Goal: Information Seeking & Learning: Learn about a topic

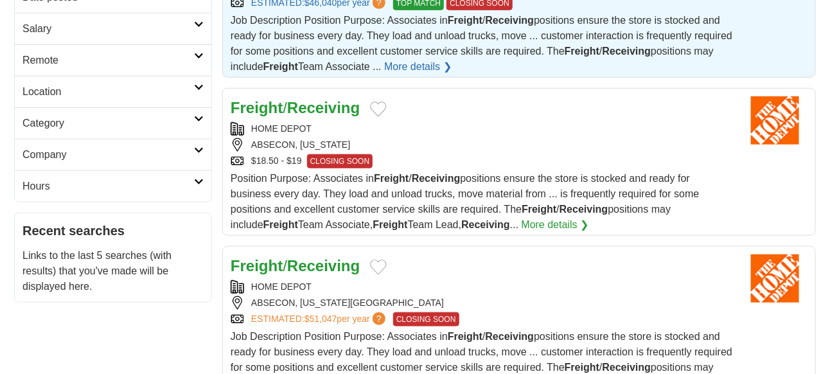
scroll to position [286, 0]
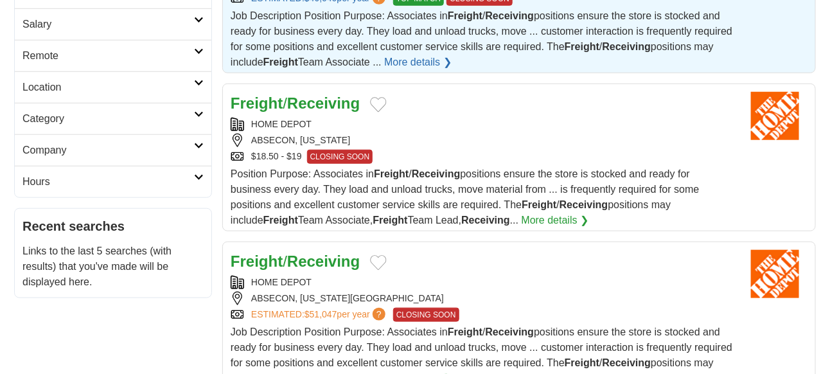
click at [381, 103] on button "Add to favorite jobs" at bounding box center [378, 104] width 17 height 15
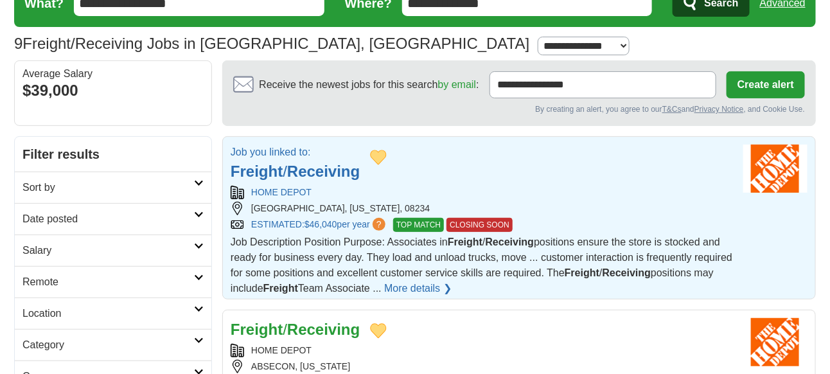
scroll to position [0, 0]
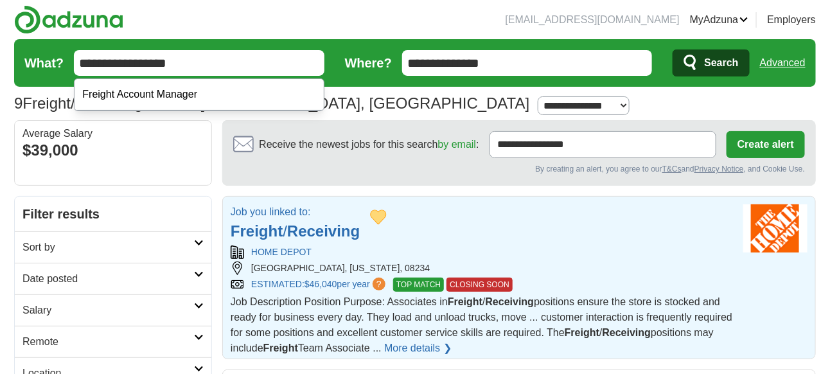
drag, startPoint x: 181, startPoint y: 67, endPoint x: 49, endPoint y: 55, distance: 132.2
click at [51, 55] on form "**********" at bounding box center [415, 63] width 802 height 48
type input "*"
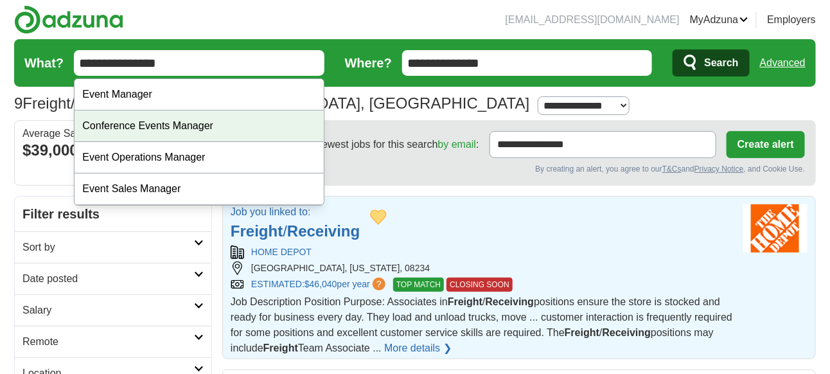
click at [135, 126] on div "Conference Events Manager" at bounding box center [199, 125] width 249 height 31
type input "**********"
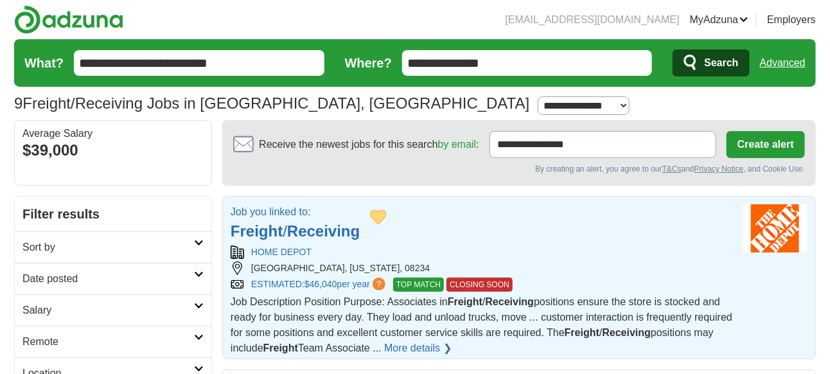
click at [698, 62] on icon "submit" at bounding box center [690, 63] width 15 height 18
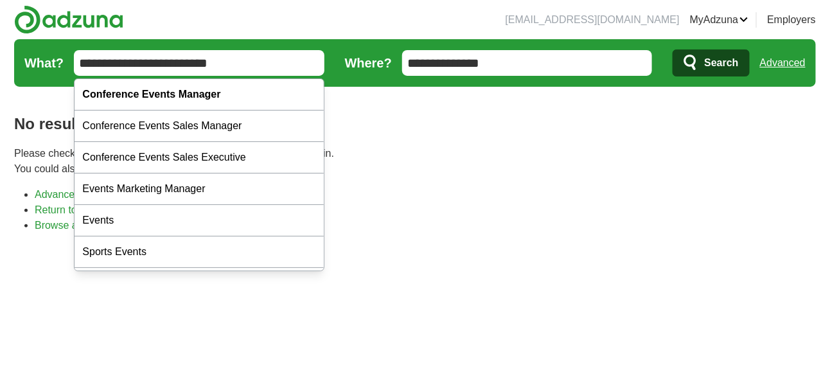
click at [153, 63] on input "**********" at bounding box center [199, 63] width 251 height 26
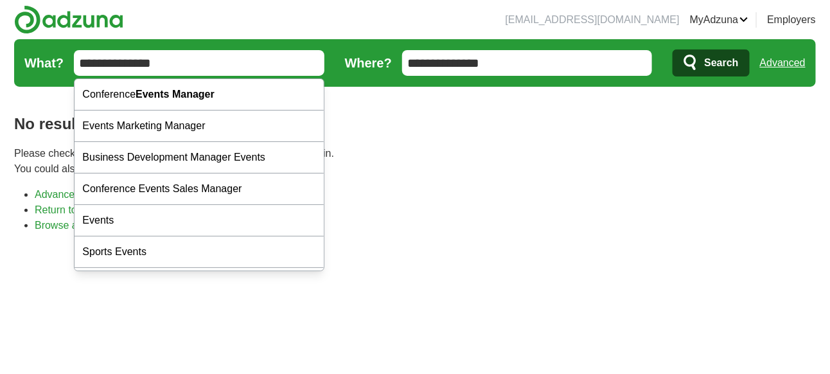
type input "**********"
click at [708, 57] on span "Search" at bounding box center [721, 63] width 34 height 26
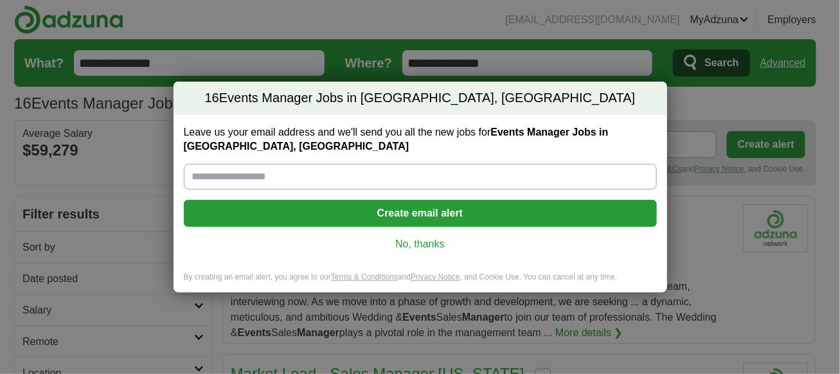
click at [410, 240] on link "No, thanks" at bounding box center [420, 244] width 452 height 14
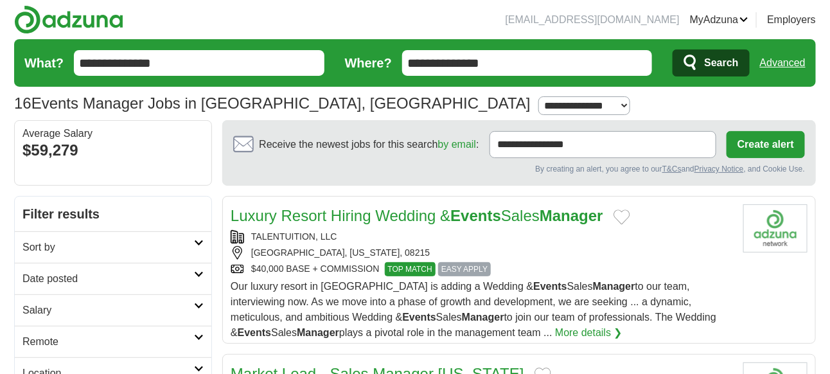
click at [497, 62] on input "**********" at bounding box center [527, 63] width 251 height 26
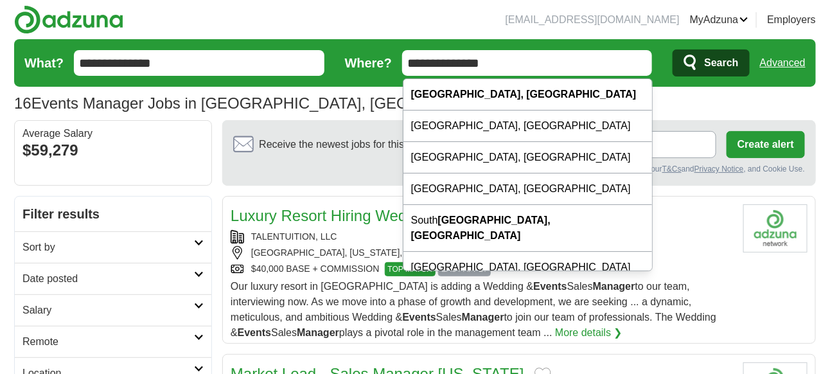
drag, startPoint x: 497, startPoint y: 62, endPoint x: 374, endPoint y: 58, distance: 122.1
click at [374, 58] on form "**********" at bounding box center [415, 63] width 802 height 48
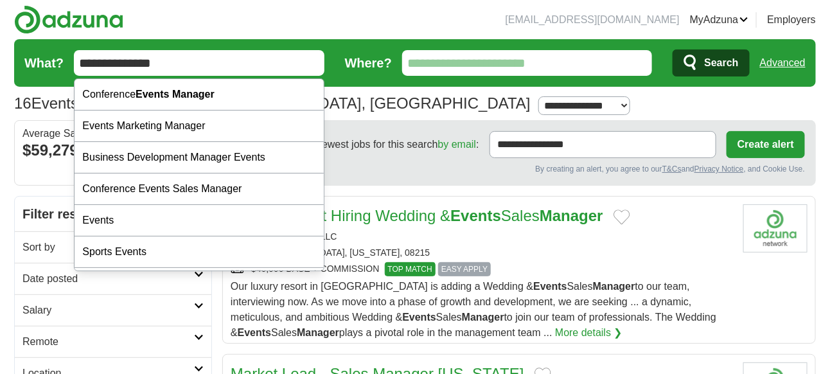
click at [176, 63] on input "**********" at bounding box center [199, 63] width 251 height 26
type input "**********"
click at [721, 57] on span "Search" at bounding box center [721, 63] width 34 height 26
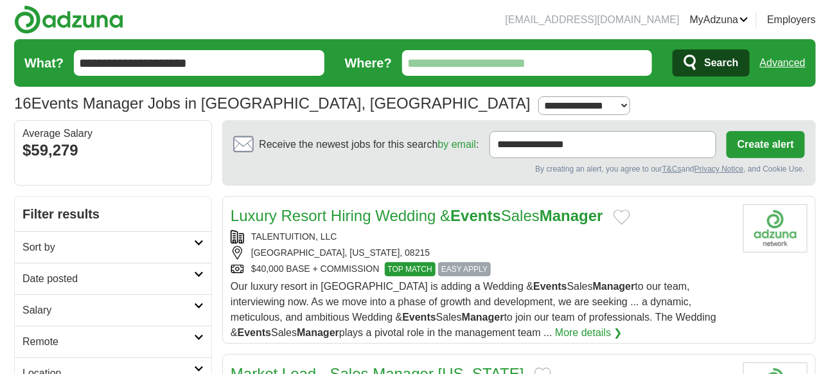
click at [721, 66] on span "Search" at bounding box center [721, 63] width 34 height 26
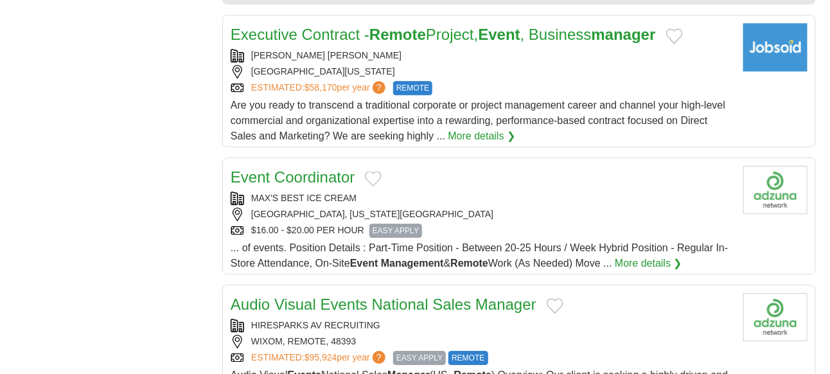
scroll to position [1413, 0]
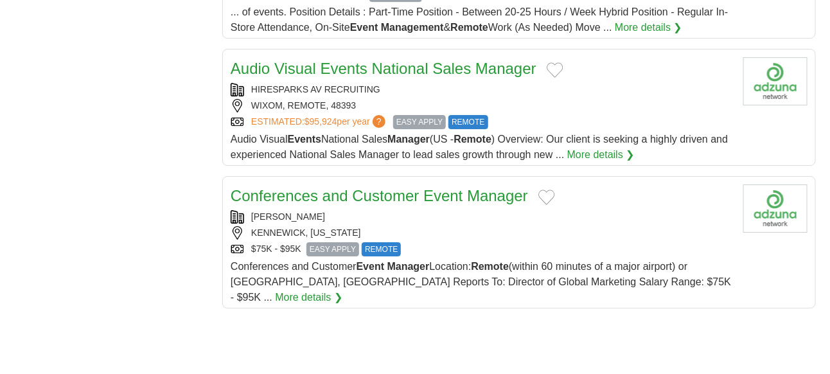
click at [548, 189] on button "Add to favorite jobs" at bounding box center [546, 196] width 17 height 15
click at [358, 187] on link "Conferences and Customer Event Manager" at bounding box center [379, 195] width 297 height 17
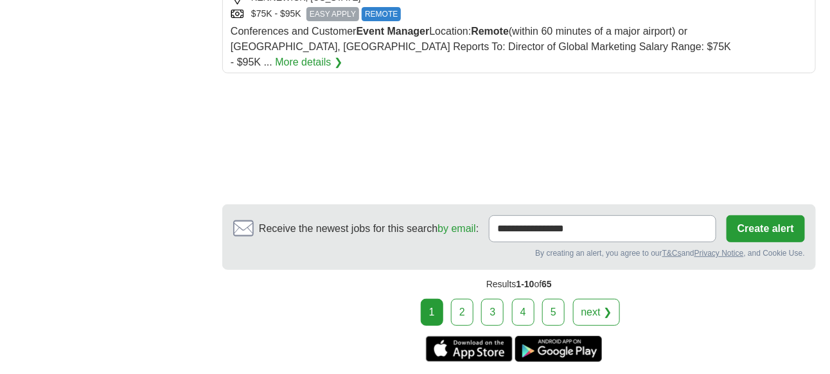
click at [472, 299] on link "2" at bounding box center [462, 312] width 22 height 27
click at [464, 299] on link "2" at bounding box center [462, 312] width 22 height 27
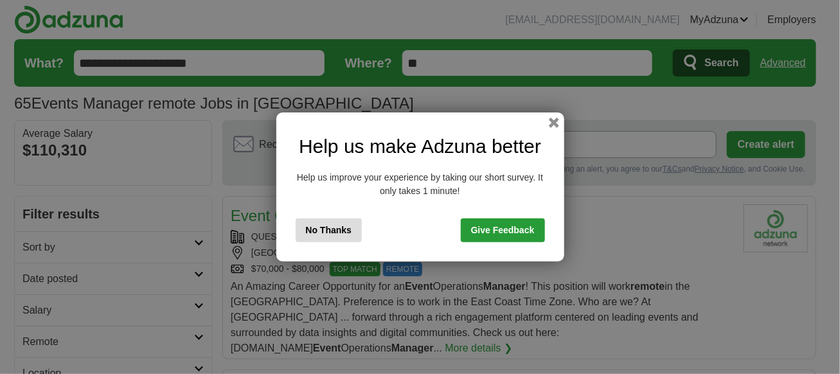
click at [335, 235] on button "No Thanks" at bounding box center [328, 230] width 67 height 24
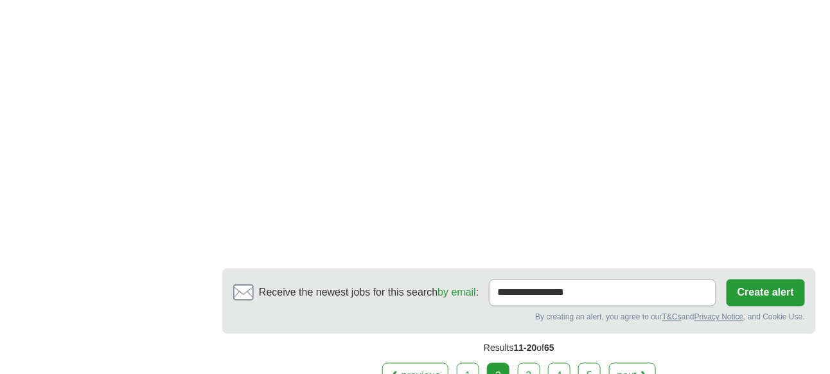
scroll to position [2353, 0]
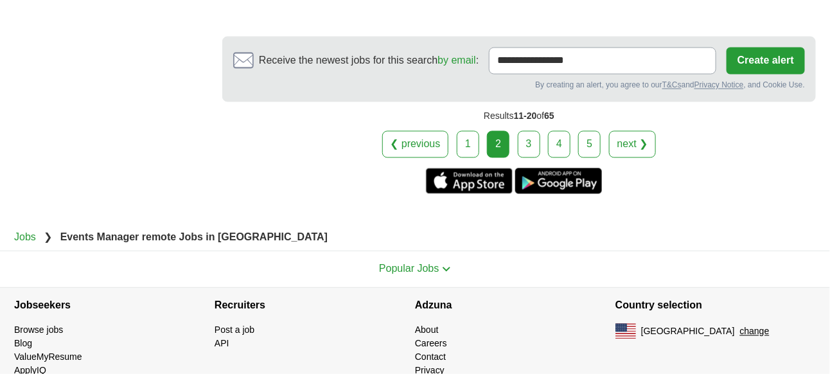
click at [530, 131] on link "3" at bounding box center [529, 144] width 22 height 27
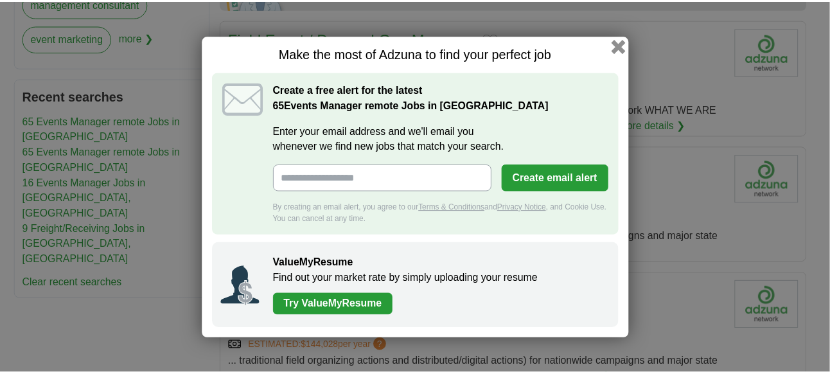
scroll to position [1317, 0]
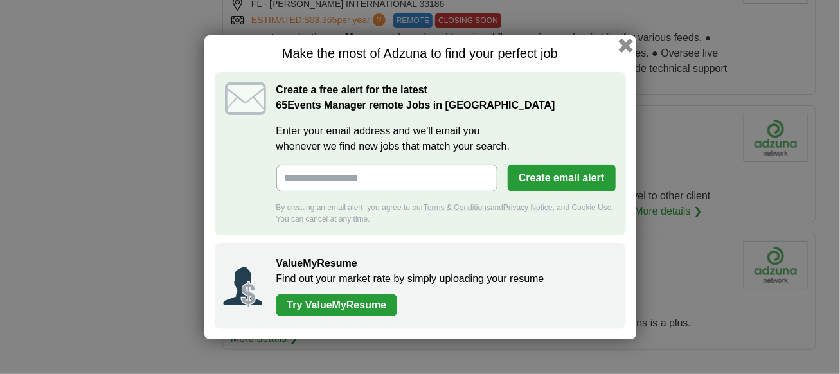
click at [627, 44] on button "button" at bounding box center [625, 45] width 14 height 14
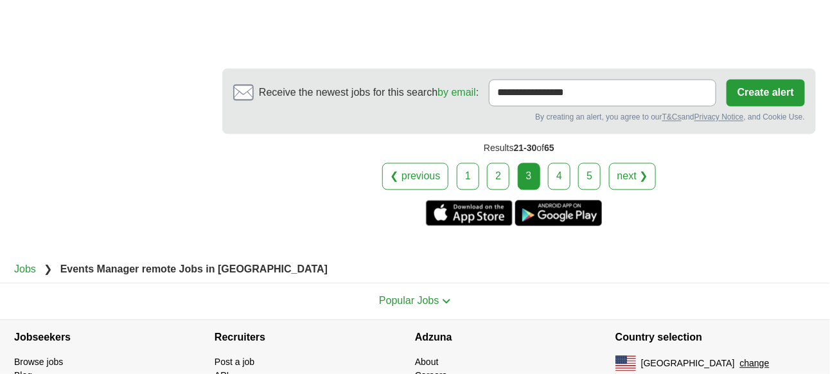
scroll to position [2392, 0]
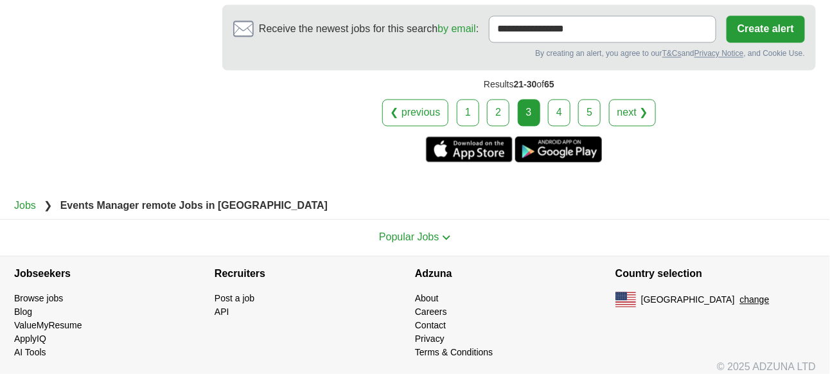
click at [552, 107] on link "4" at bounding box center [559, 113] width 22 height 27
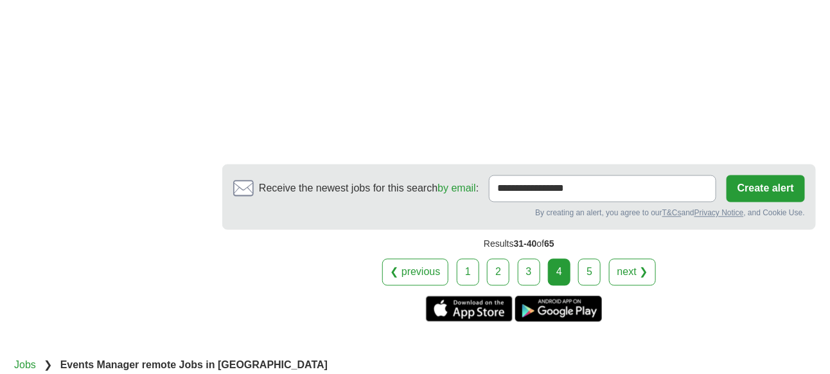
scroll to position [2412, 0]
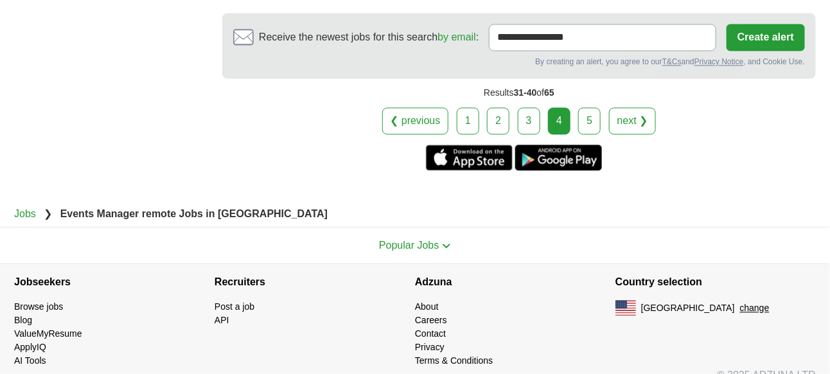
click at [588, 107] on link "5" at bounding box center [589, 120] width 22 height 27
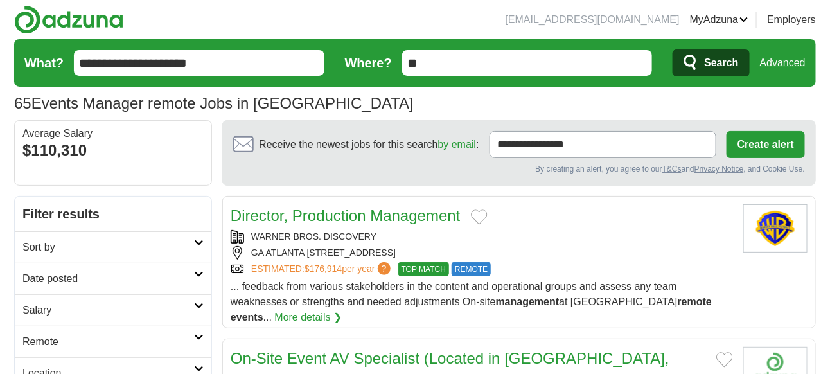
click at [773, 59] on link "Advanced" at bounding box center [783, 63] width 46 height 26
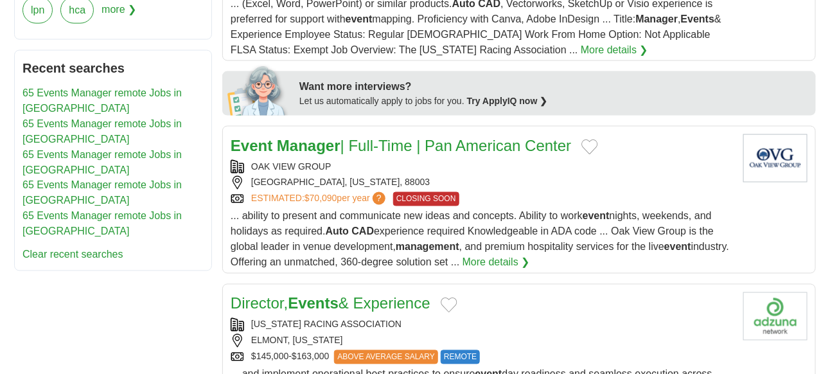
scroll to position [628, 0]
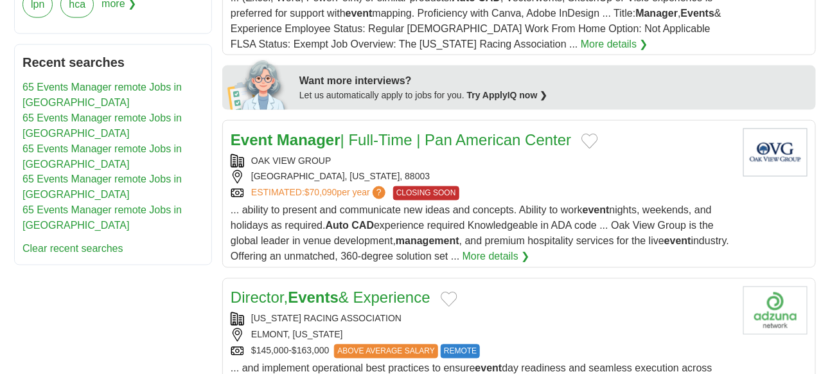
click at [592, 135] on button "Add to favorite jobs" at bounding box center [589, 141] width 17 height 15
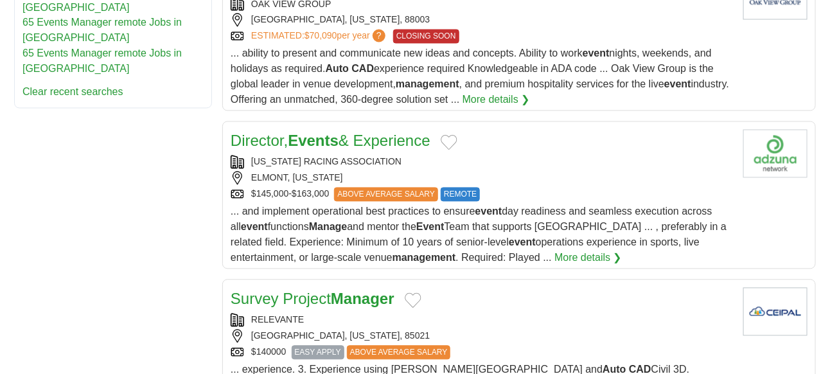
scroll to position [787, 0]
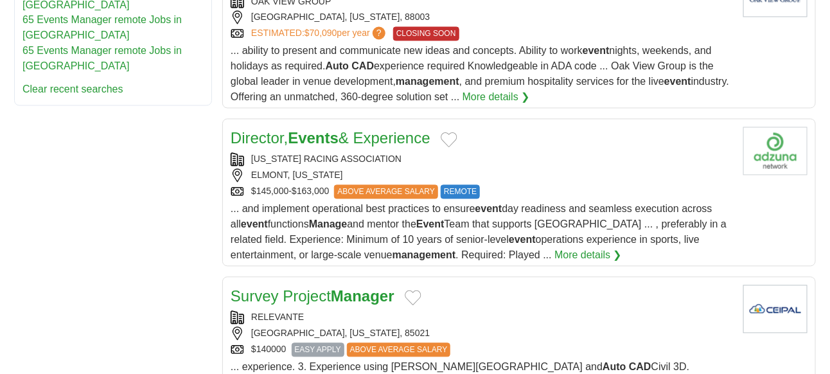
click at [453, 136] on button "Add to favorite jobs" at bounding box center [449, 139] width 17 height 15
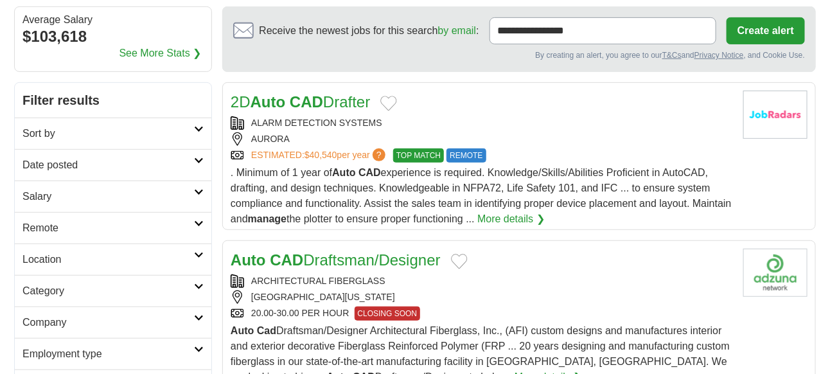
scroll to position [0, 0]
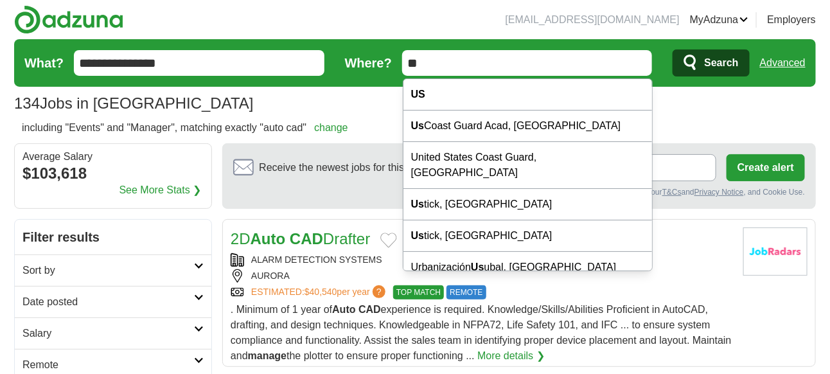
drag, startPoint x: 446, startPoint y: 66, endPoint x: 393, endPoint y: 57, distance: 54.0
click at [393, 57] on form "**********" at bounding box center [415, 63] width 802 height 48
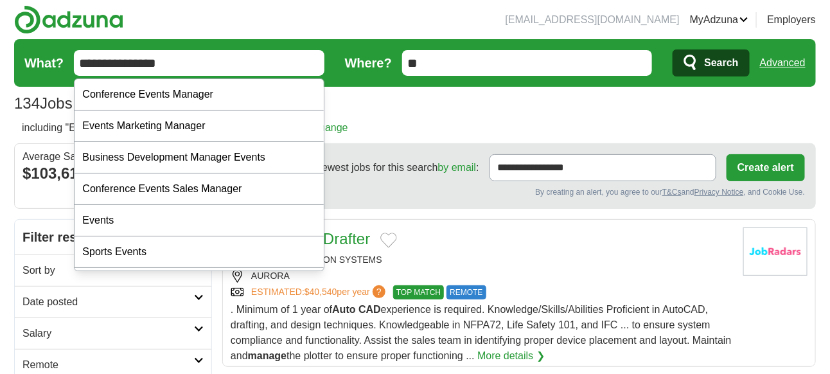
drag, startPoint x: 229, startPoint y: 63, endPoint x: 8, endPoint y: 45, distance: 221.0
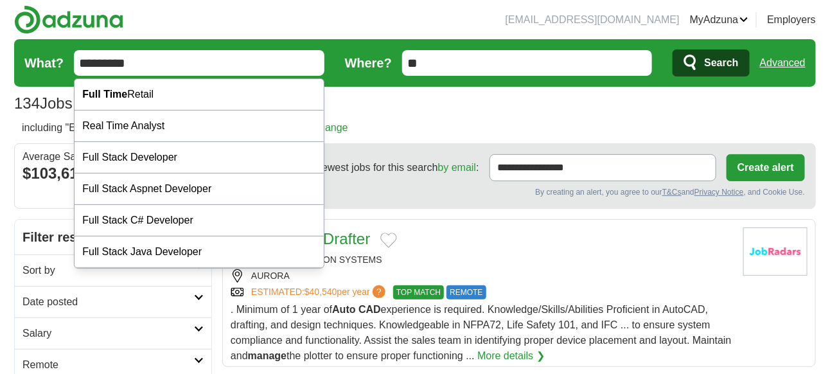
type input "*********"
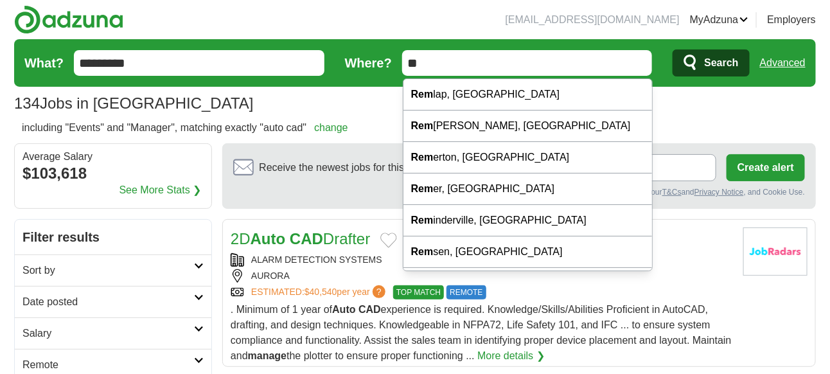
type input "*"
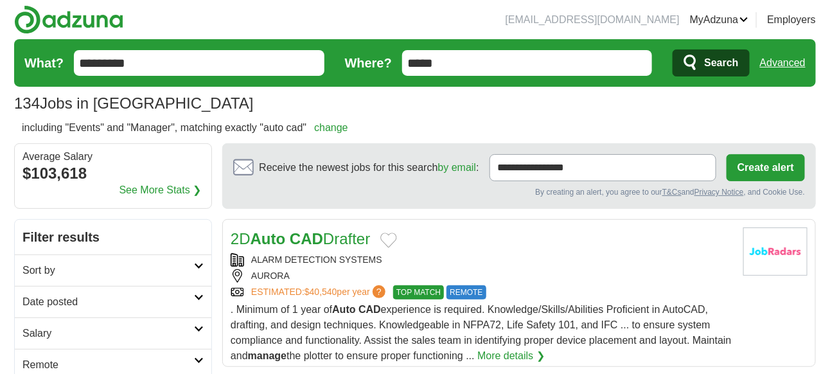
type input "*****"
click at [726, 64] on span "Search" at bounding box center [721, 63] width 34 height 26
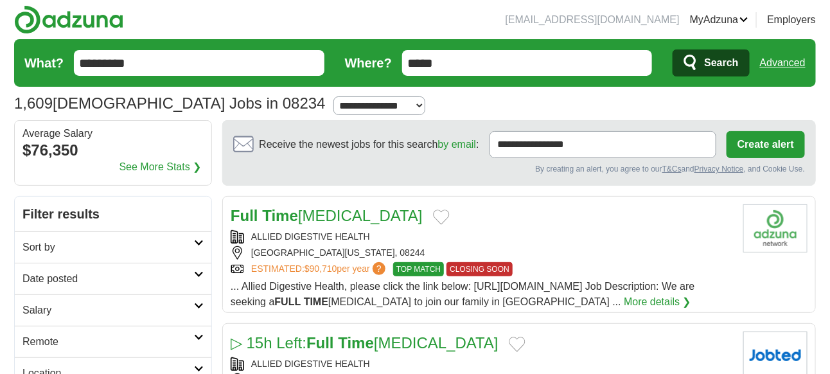
click at [333, 103] on select "**********" at bounding box center [379, 105] width 92 height 18
select select "*"
click at [333, 96] on select "**********" at bounding box center [379, 105] width 92 height 18
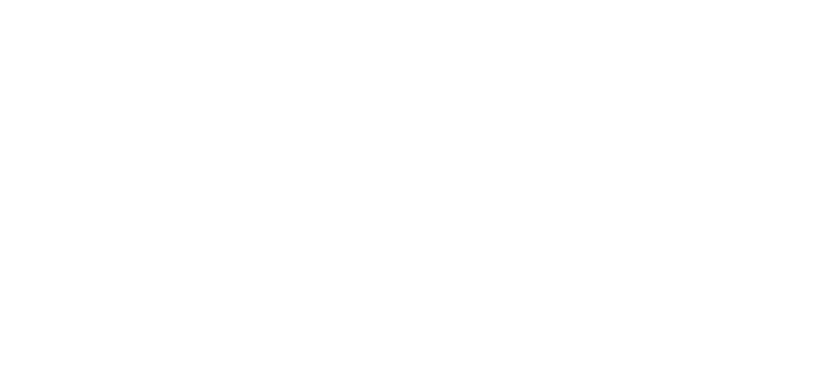
scroll to position [2547, 0]
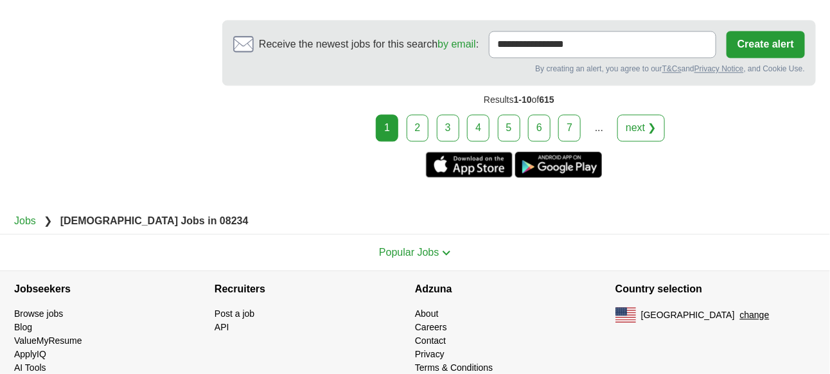
click at [419, 114] on link "2" at bounding box center [418, 127] width 22 height 27
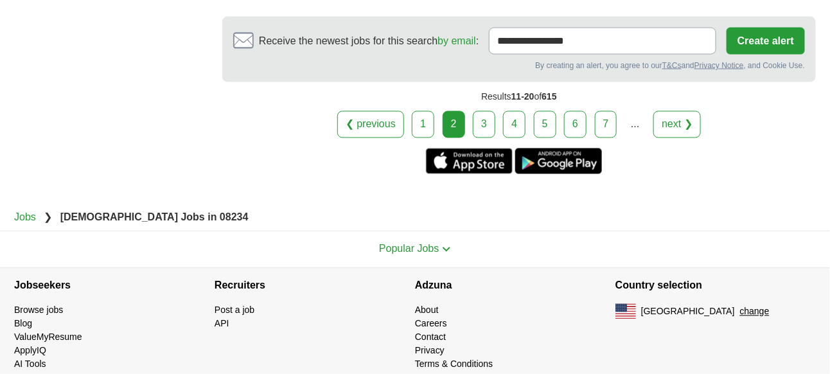
scroll to position [2301, 0]
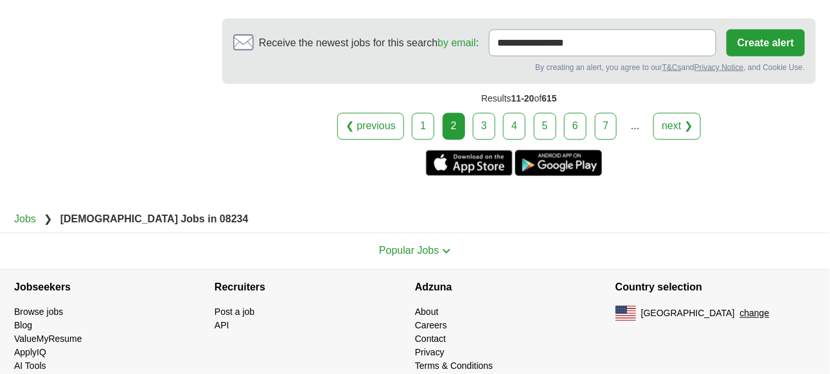
click at [519, 113] on link "4" at bounding box center [514, 126] width 22 height 27
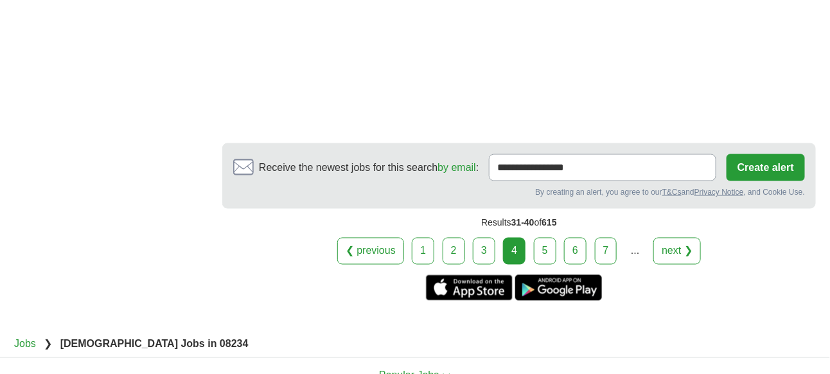
scroll to position [2201, 0]
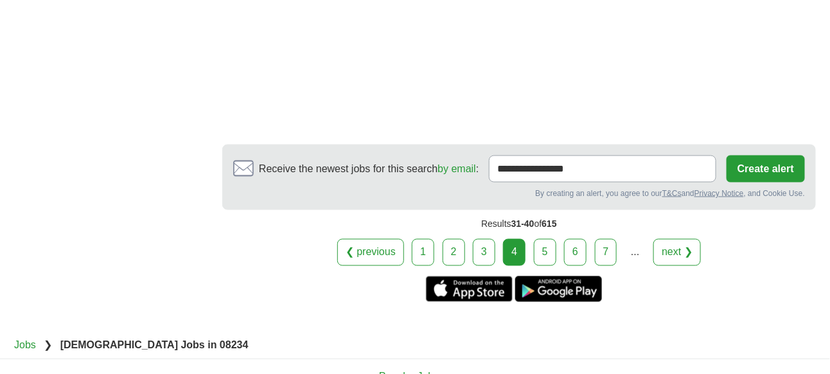
click at [541, 239] on link "5" at bounding box center [545, 252] width 22 height 27
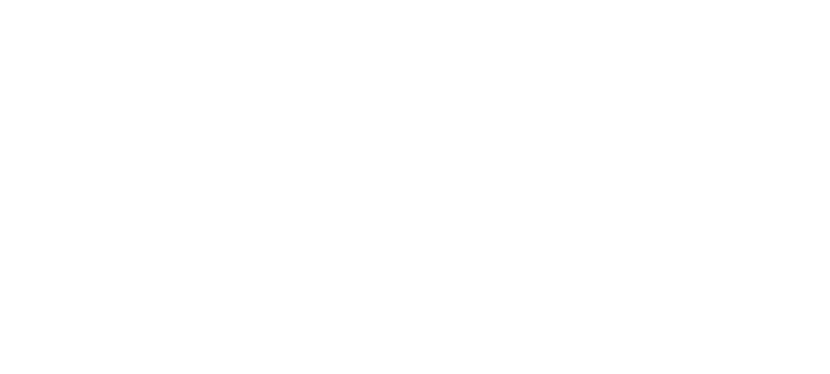
scroll to position [2335, 0]
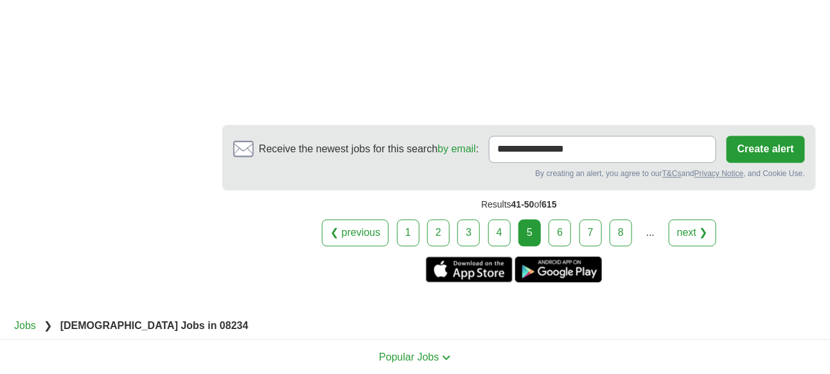
click at [564, 220] on link "6" at bounding box center [560, 233] width 22 height 27
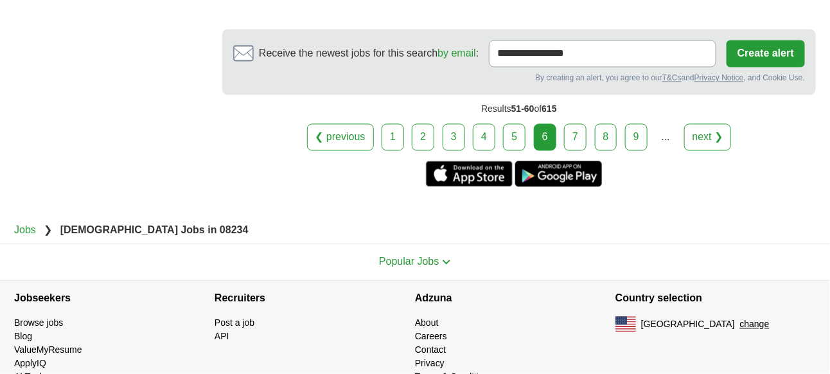
scroll to position [2359, 0]
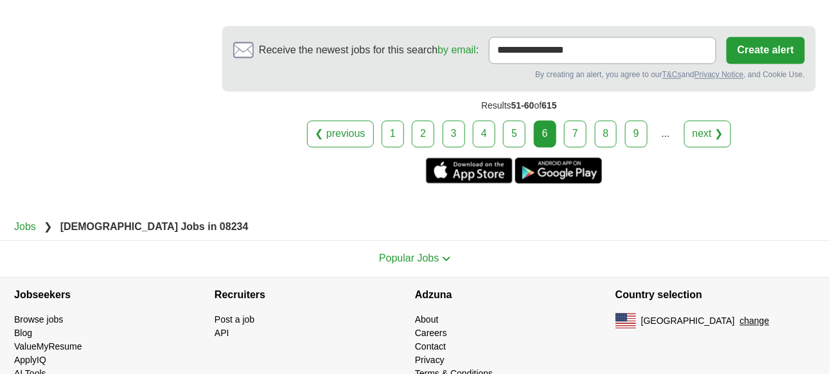
click at [575, 121] on link "7" at bounding box center [575, 134] width 22 height 27
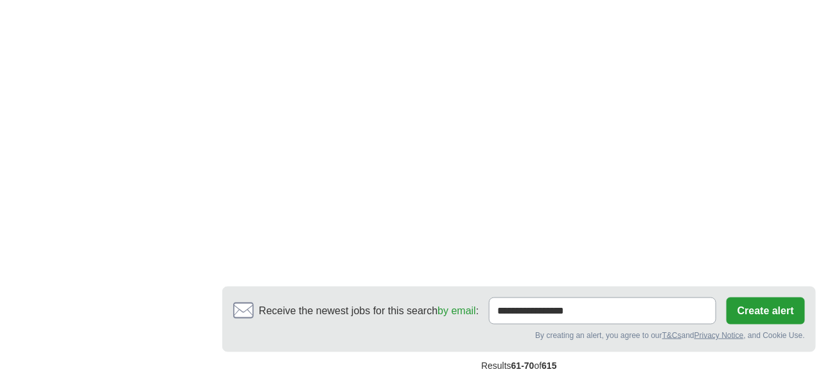
scroll to position [2299, 0]
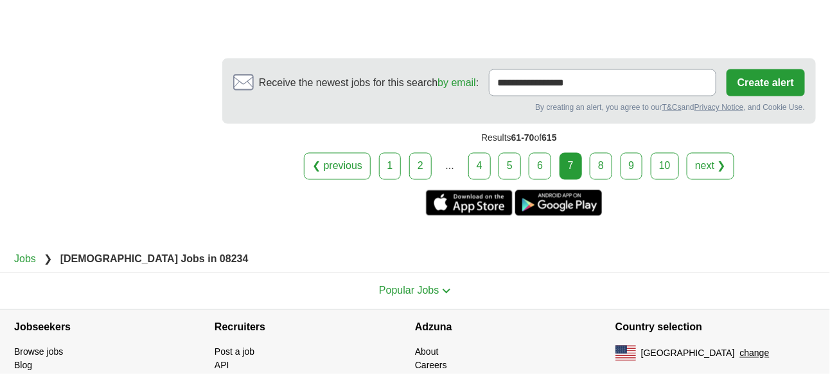
click at [597, 153] on link "8" at bounding box center [601, 166] width 22 height 27
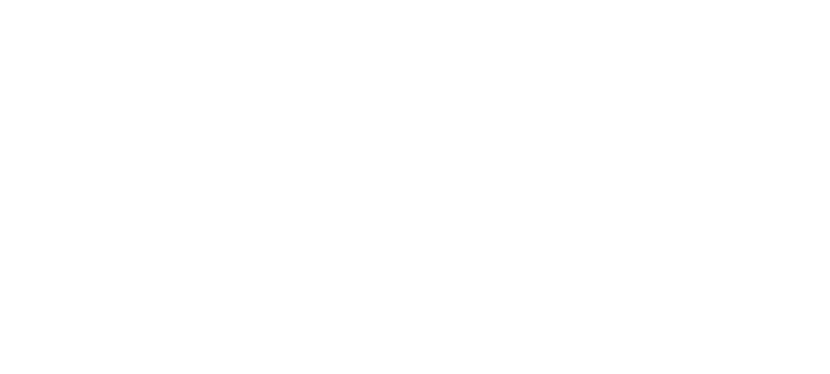
scroll to position [2396, 0]
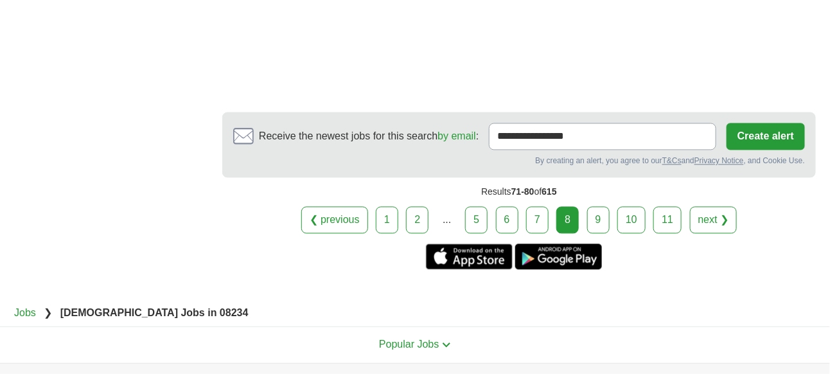
click at [595, 207] on link "9" at bounding box center [598, 220] width 22 height 27
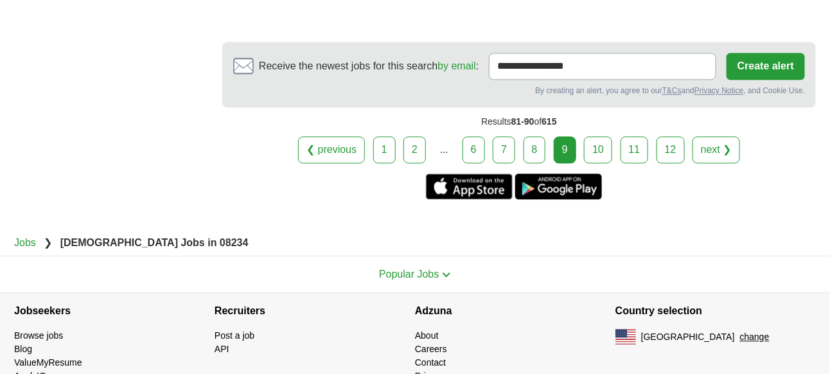
scroll to position [2427, 0]
click at [596, 137] on link "10" at bounding box center [598, 150] width 28 height 27
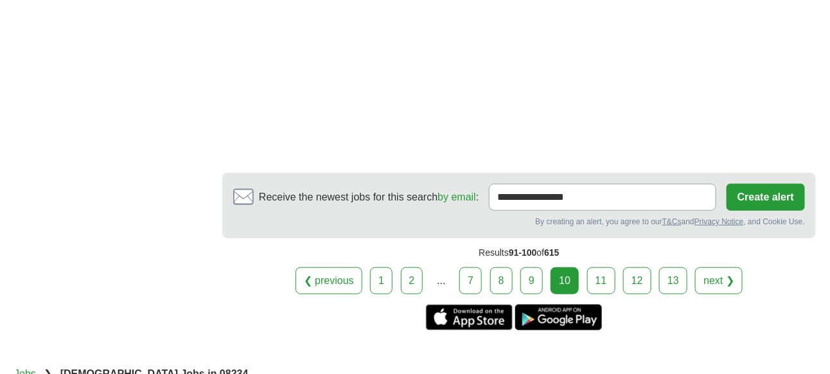
scroll to position [2055, 0]
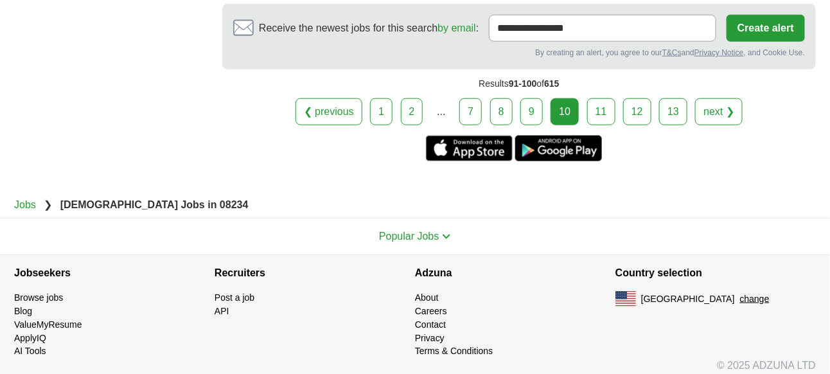
click at [602, 102] on link "11" at bounding box center [601, 111] width 28 height 27
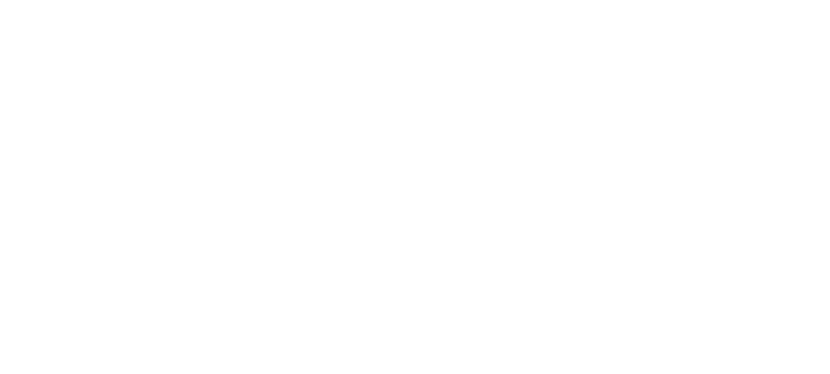
scroll to position [2297, 0]
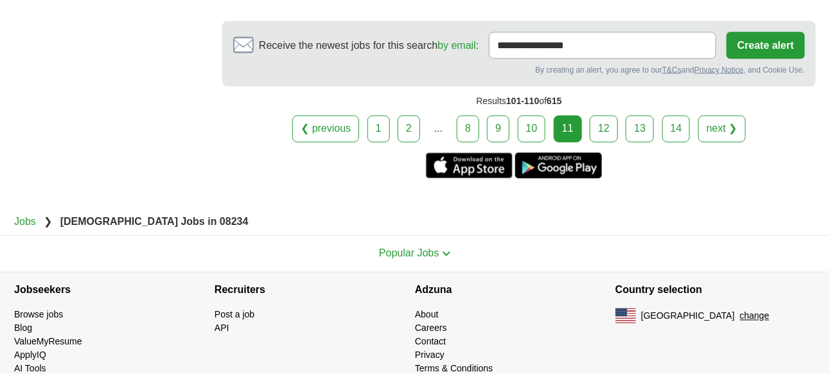
click at [601, 116] on link "12" at bounding box center [604, 129] width 28 height 27
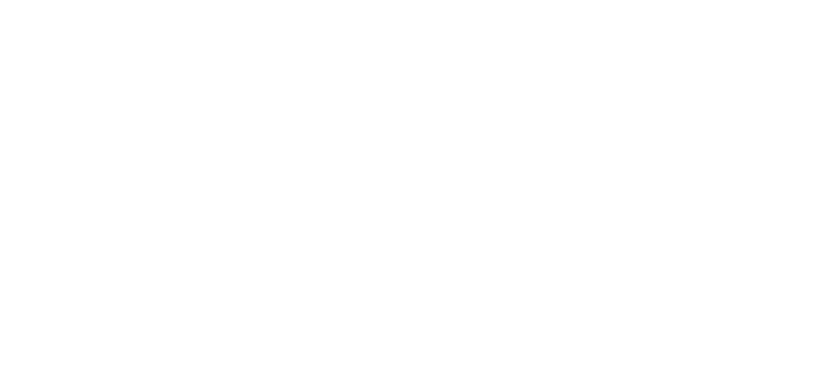
scroll to position [2355, 0]
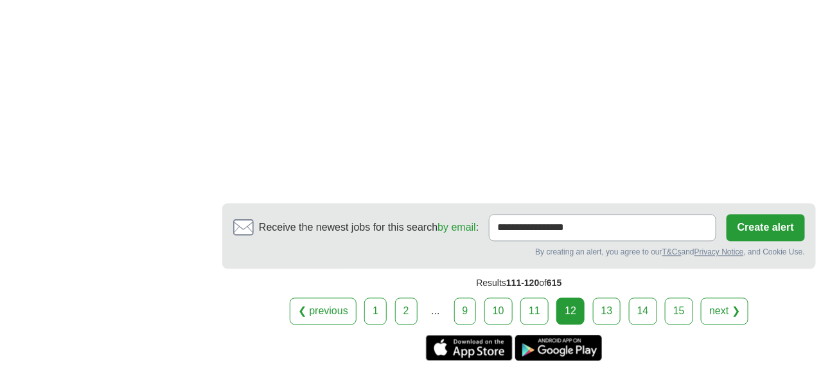
click at [604, 298] on link "13" at bounding box center [607, 311] width 28 height 27
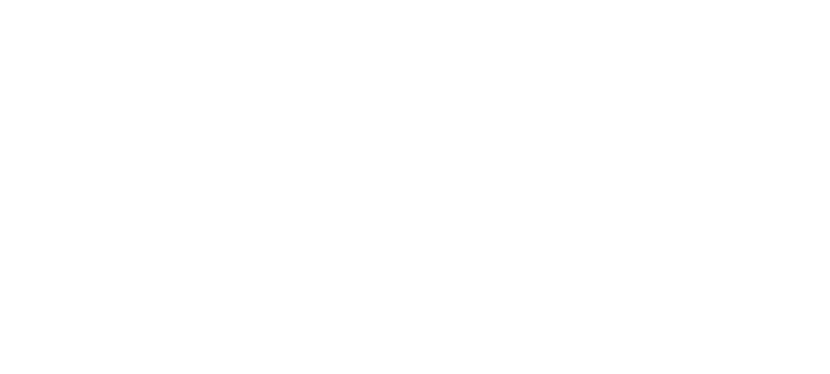
scroll to position [2481, 0]
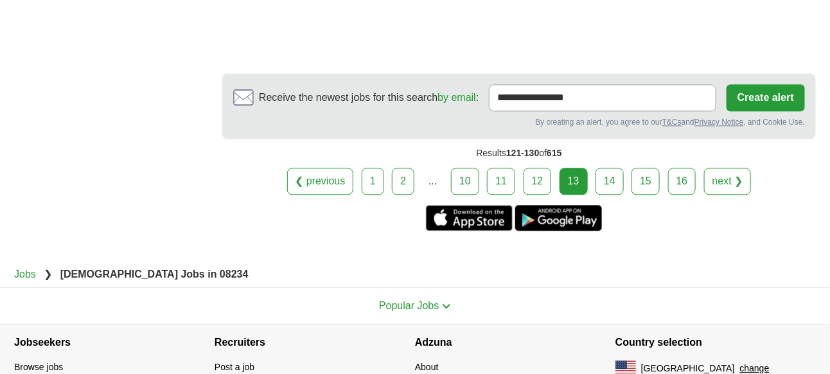
click at [611, 168] on link "14" at bounding box center [609, 181] width 28 height 27
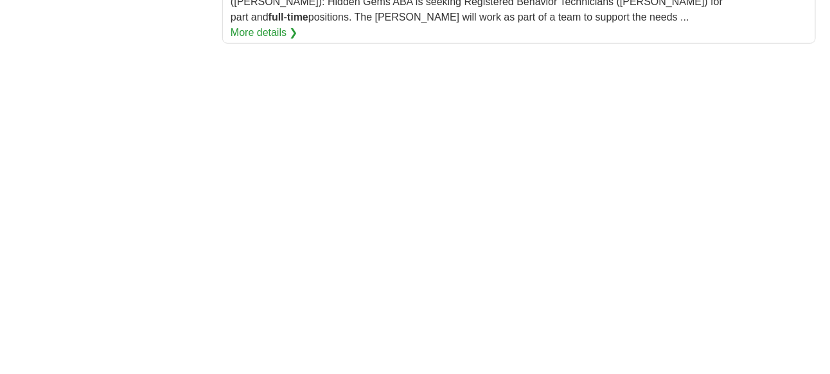
scroll to position [2120, 0]
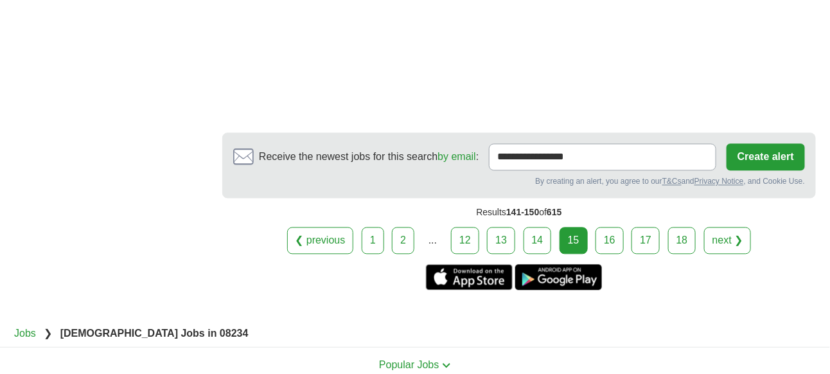
click at [604, 227] on link "16" at bounding box center [609, 240] width 28 height 27
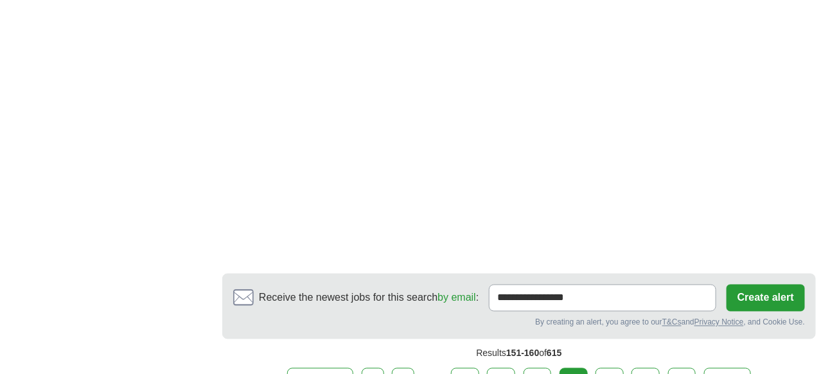
scroll to position [2355, 0]
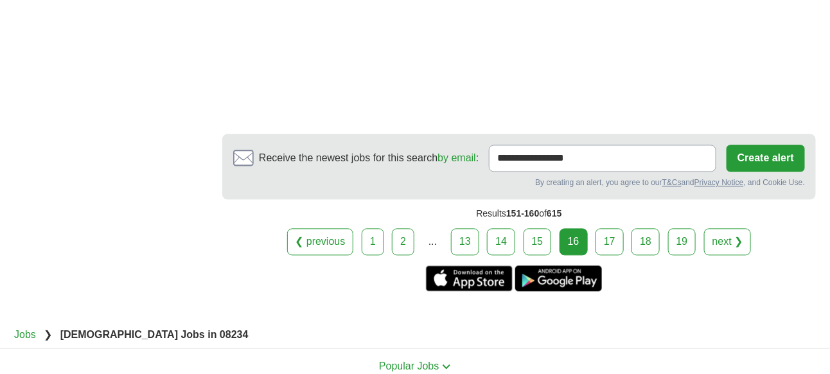
click at [613, 229] on link "17" at bounding box center [609, 242] width 28 height 27
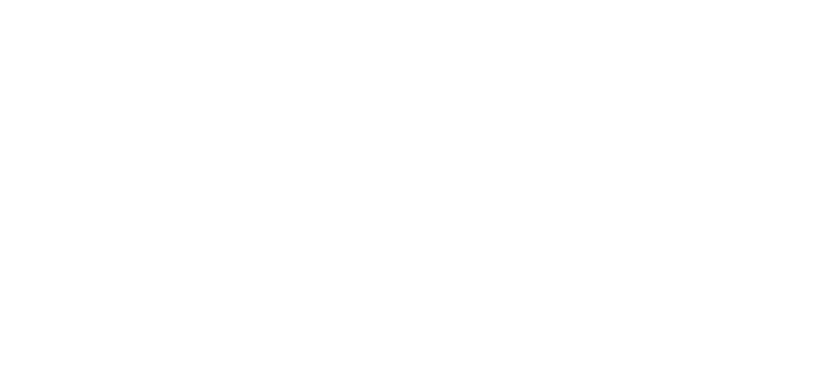
scroll to position [2265, 0]
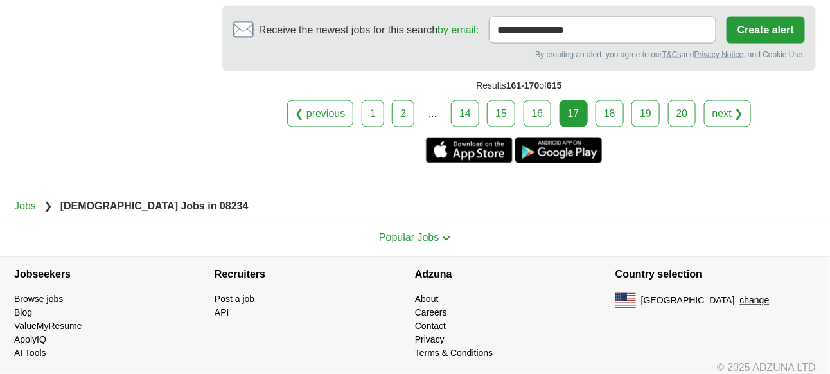
click at [603, 102] on link "18" at bounding box center [609, 113] width 28 height 27
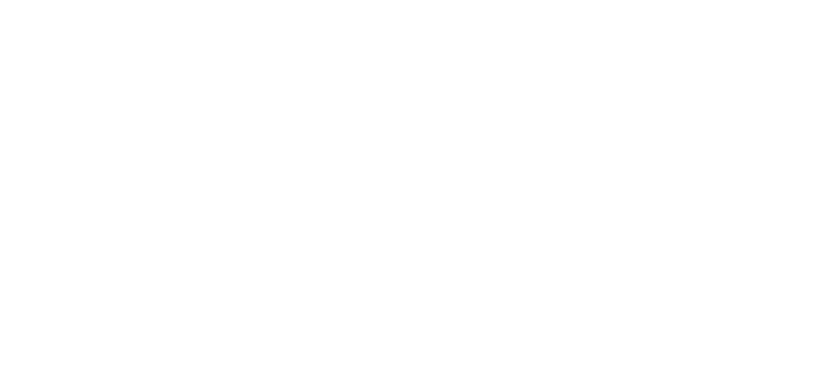
scroll to position [2120, 0]
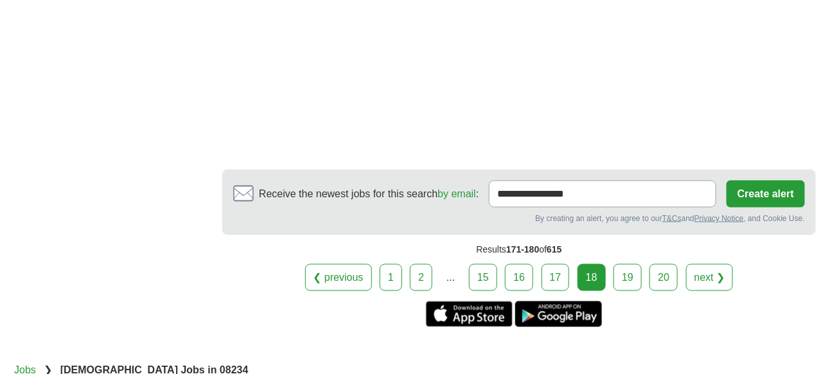
click at [622, 266] on link "19" at bounding box center [627, 277] width 28 height 27
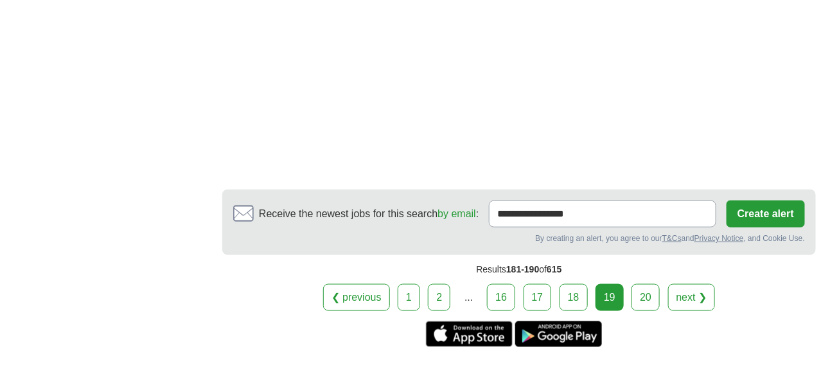
scroll to position [2138, 0]
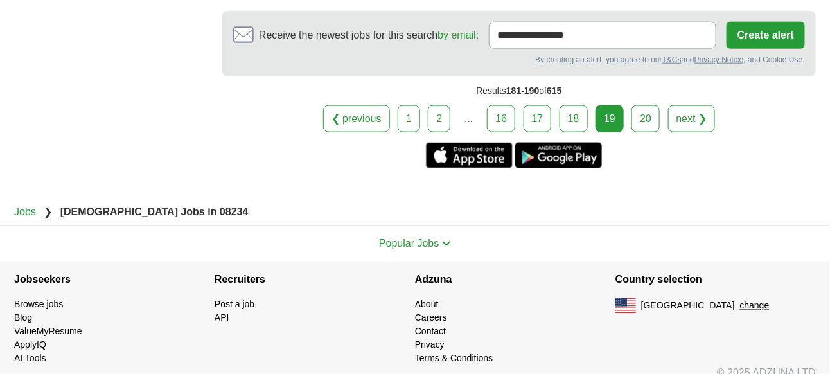
click at [640, 106] on link "20" at bounding box center [645, 118] width 28 height 27
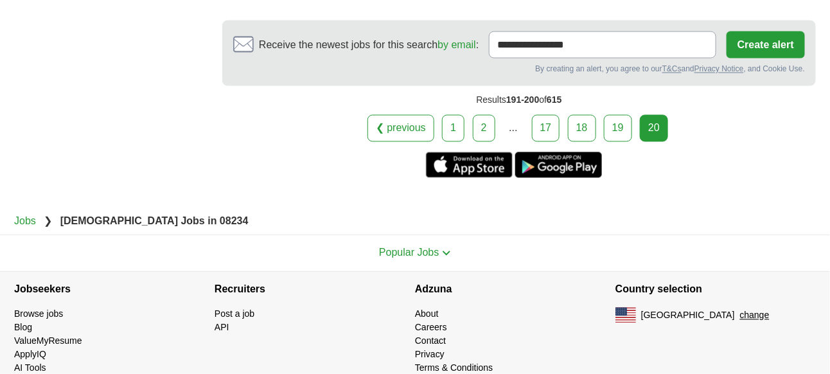
scroll to position [2341, 0]
